Goal: Information Seeking & Learning: Learn about a topic

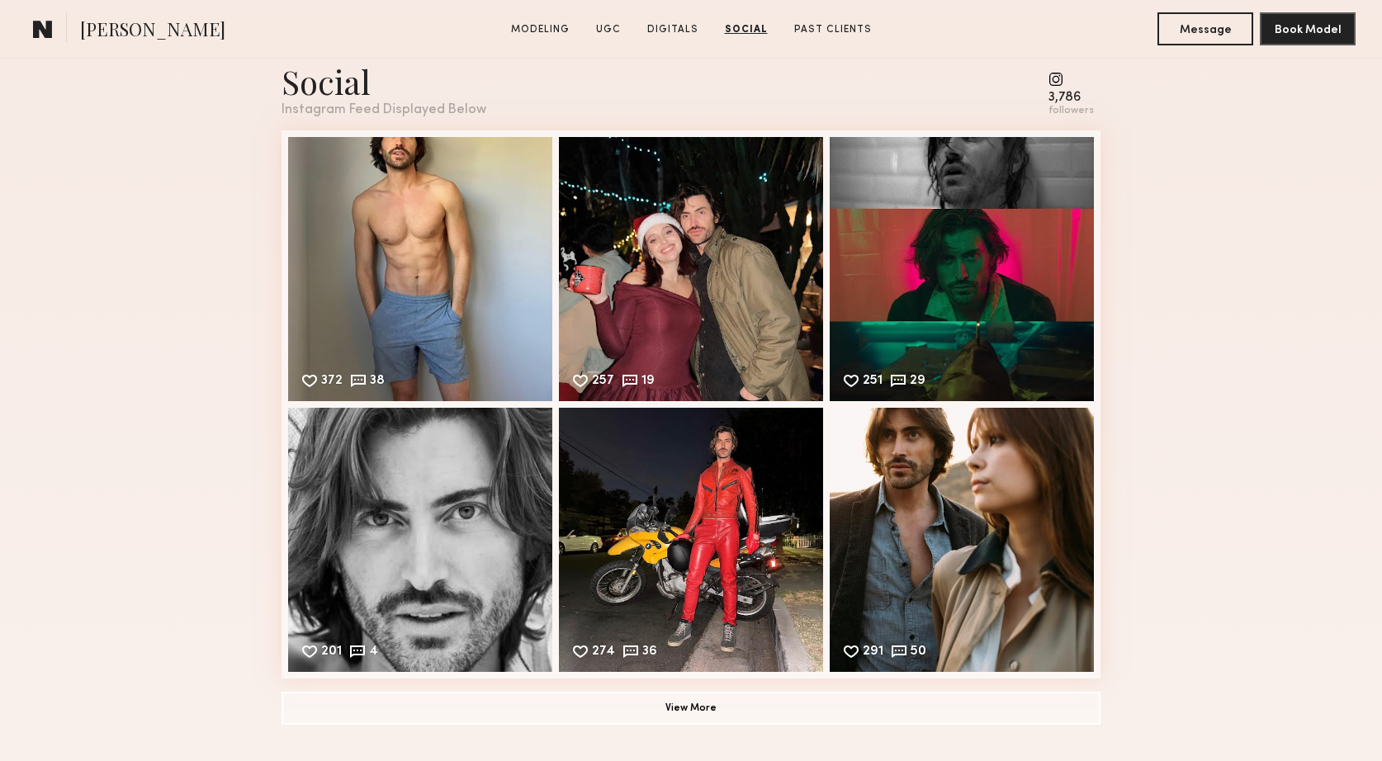
scroll to position [3892, 0]
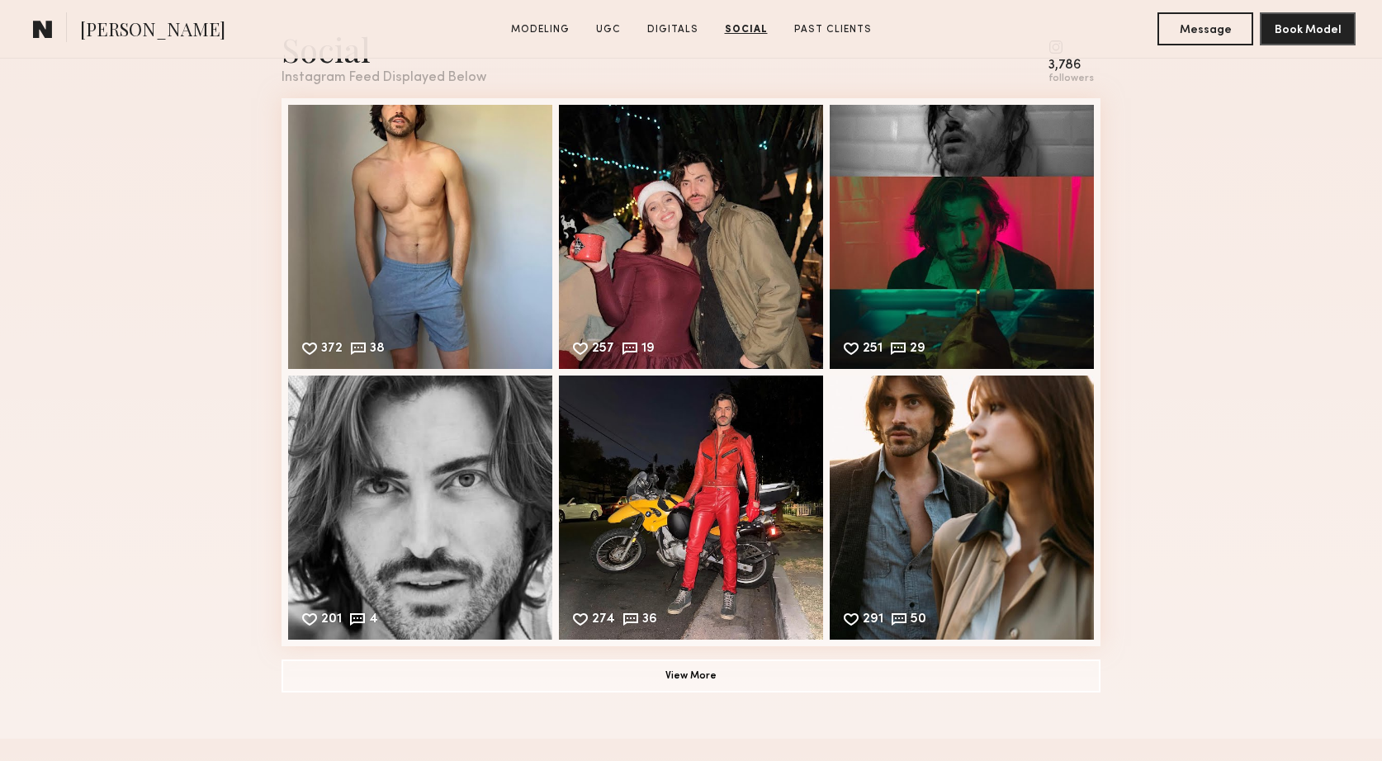
click at [1242, 263] on div "Social Instagram Feed Displayed Below 3,786 followers 372 38 Likes & comments d…" at bounding box center [691, 360] width 1382 height 758
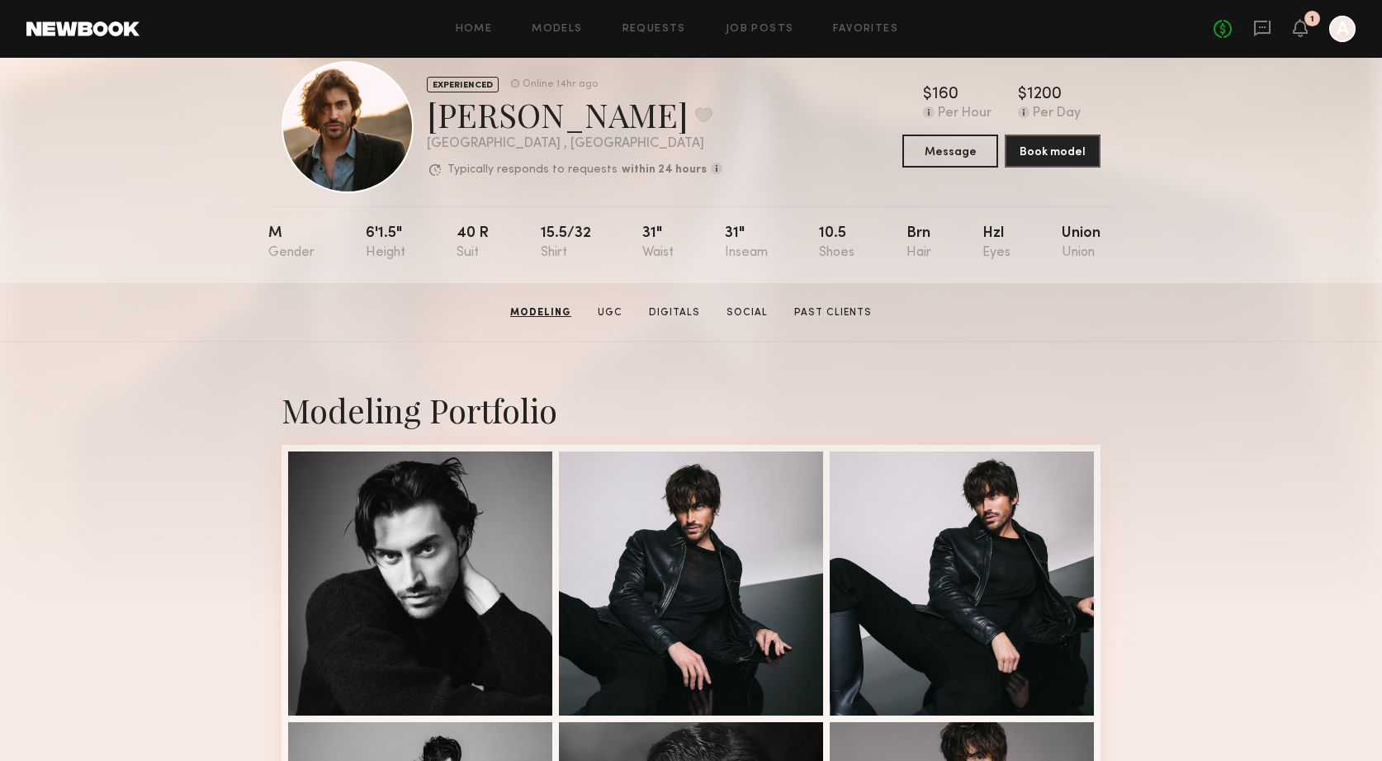
scroll to position [0, 0]
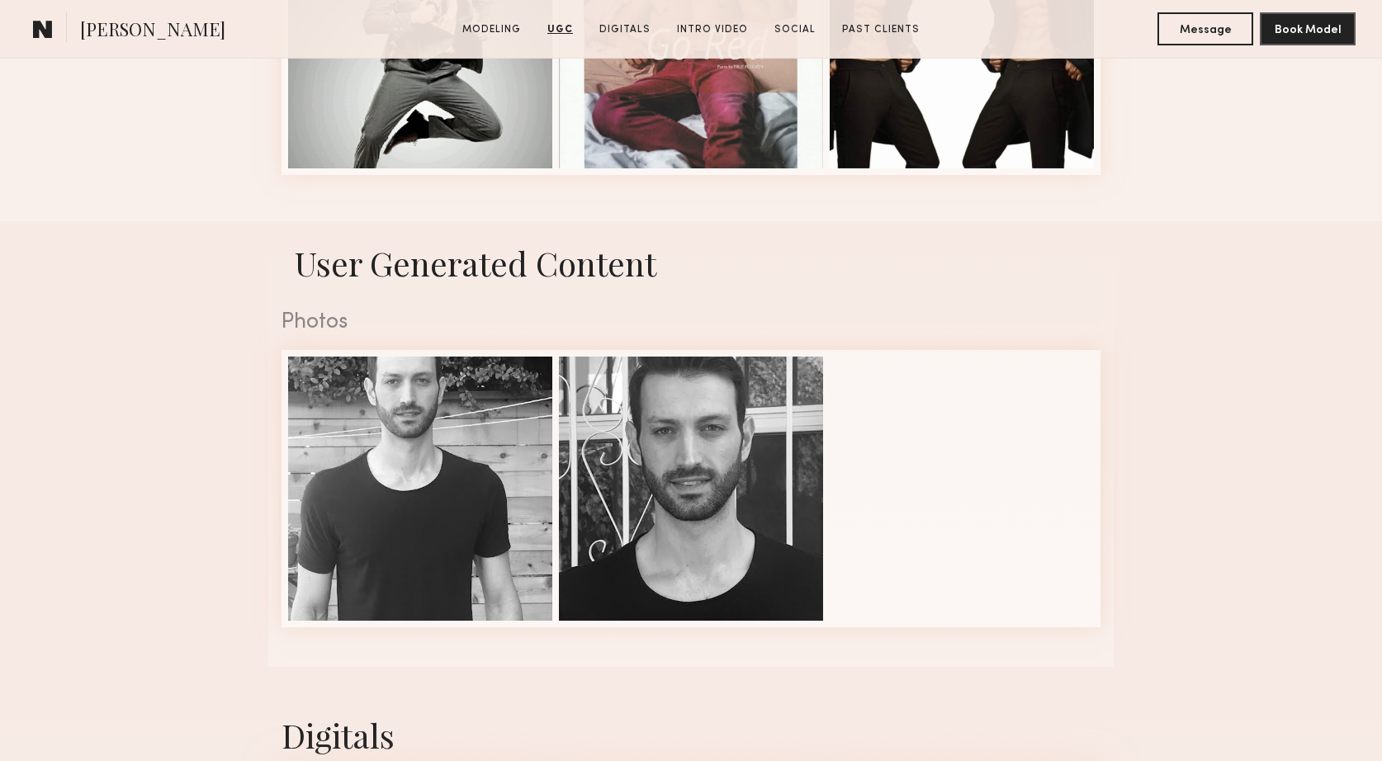
scroll to position [2447, 0]
